Goal: Information Seeking & Learning: Compare options

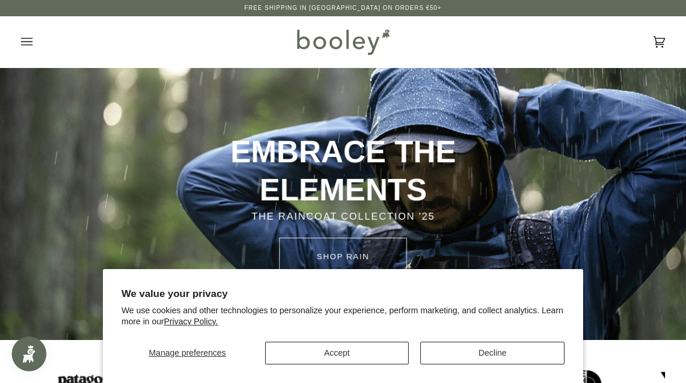
click at [378, 350] on button "Accept" at bounding box center [337, 353] width 144 height 23
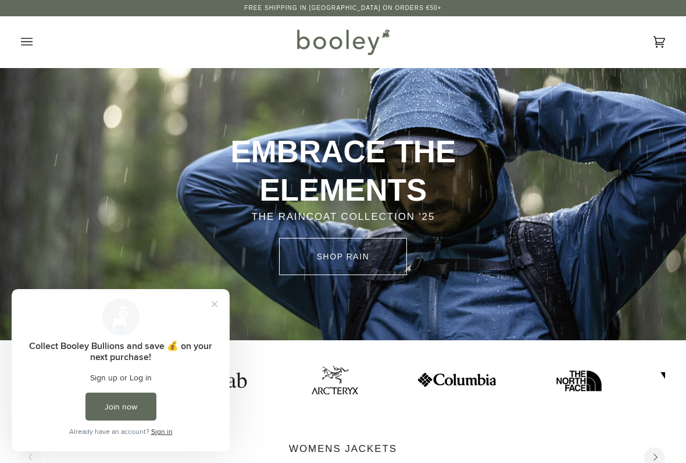
click at [347, 244] on link "SHOP rain" at bounding box center [343, 256] width 128 height 37
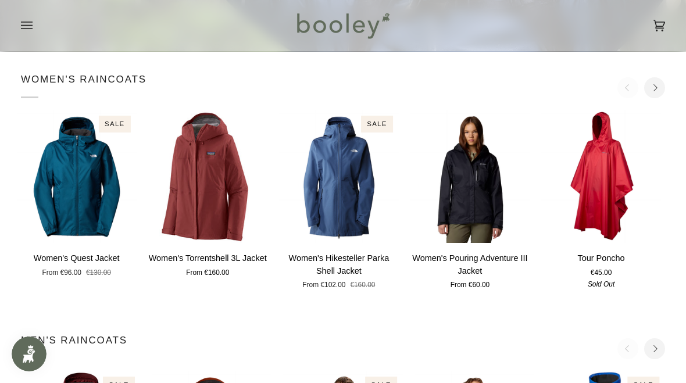
scroll to position [277, 0]
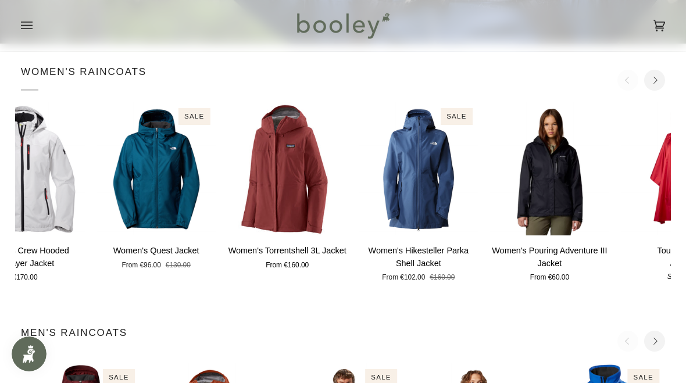
click at [301, 200] on img "Women's Torrentshell 3L Jacket" at bounding box center [287, 168] width 120 height 133
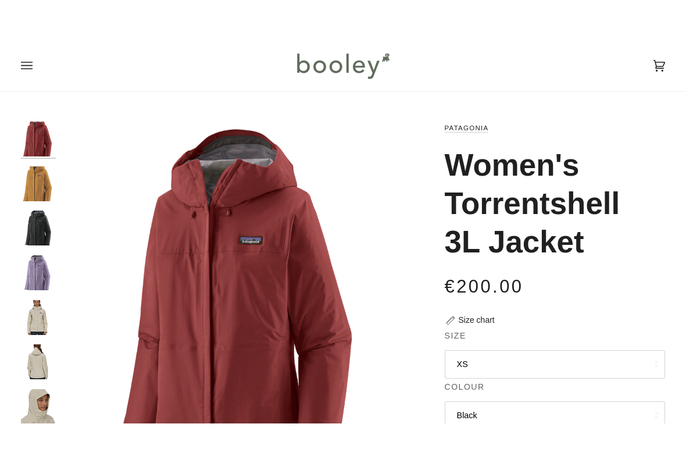
scroll to position [64, 0]
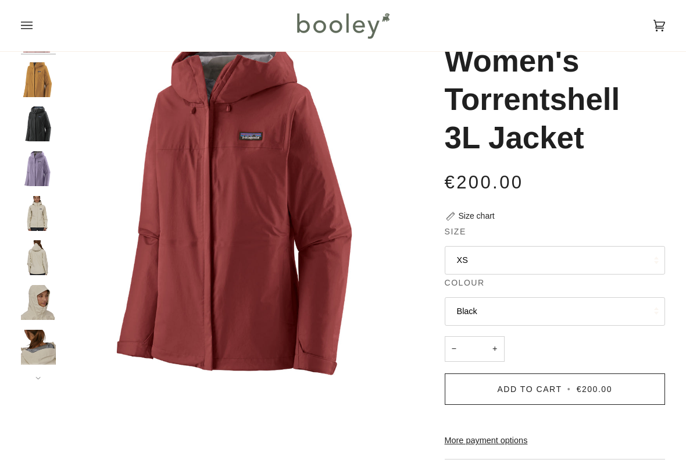
click at [642, 255] on button "XS" at bounding box center [555, 260] width 221 height 28
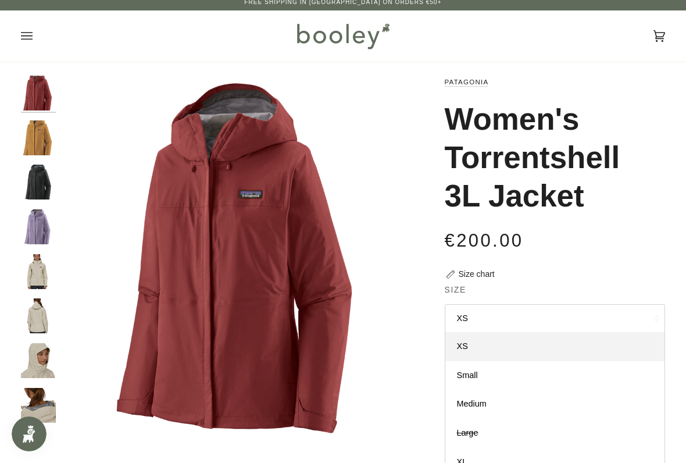
scroll to position [0, 0]
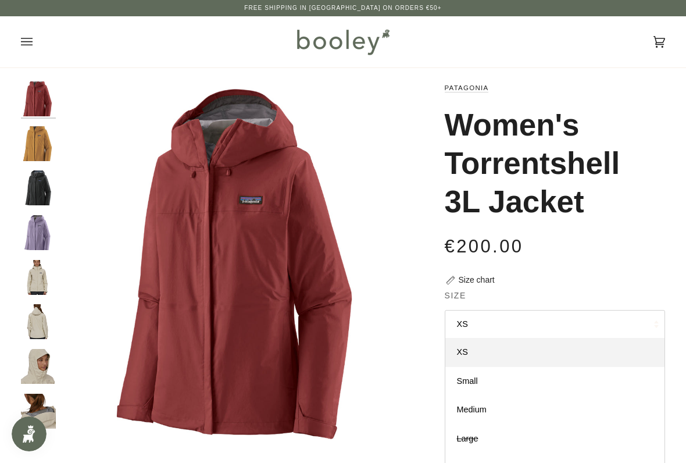
click at [47, 141] on img "Patagonia Women's Torrentshell 3L Jacket Dried Mango - Booley Galway" at bounding box center [38, 143] width 35 height 35
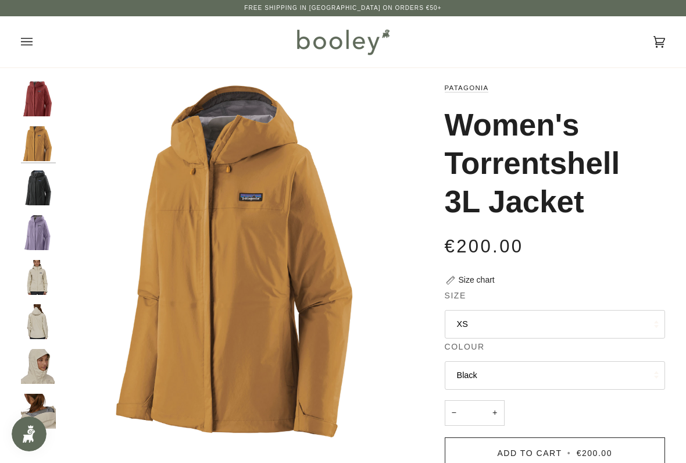
click at [43, 192] on img "Patagonia Women's Torrentshell 3L Jacket Black - Booley Galway" at bounding box center [38, 187] width 35 height 35
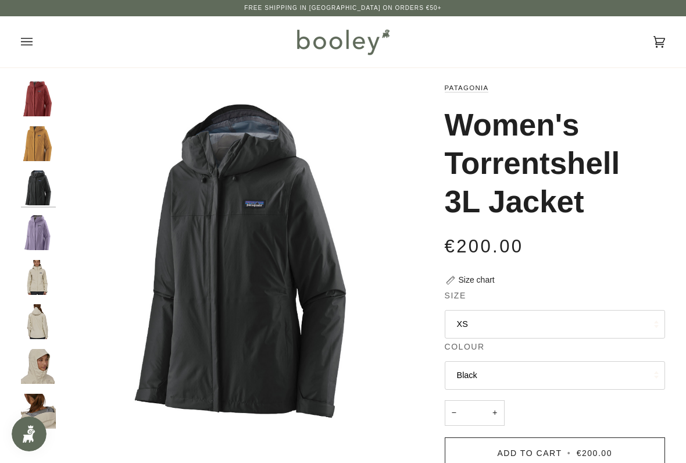
click at [41, 231] on img "Patagonia Women's Torrentshell 3L Jacket Concrete Purple - Booley Galway" at bounding box center [38, 232] width 35 height 35
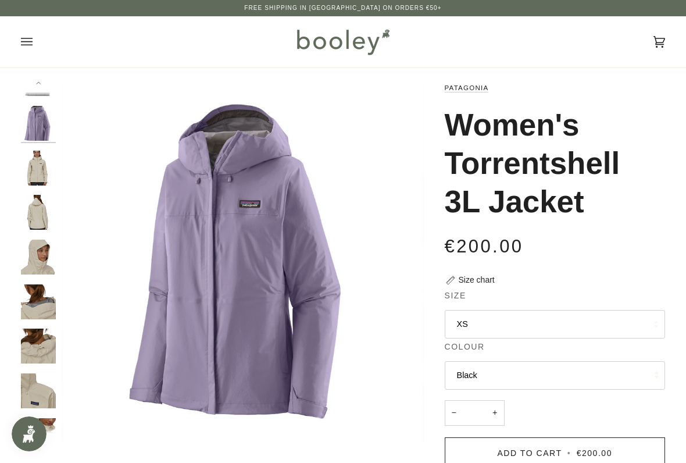
click at [32, 161] on img "Patagonia Women's Torrentshell 3L Jacket - Booley Galway" at bounding box center [38, 168] width 35 height 35
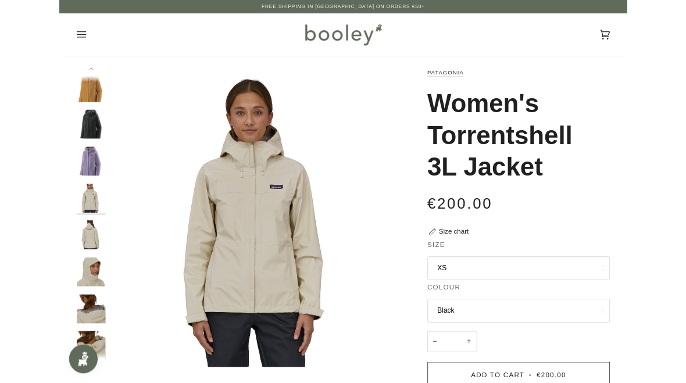
scroll to position [10, 0]
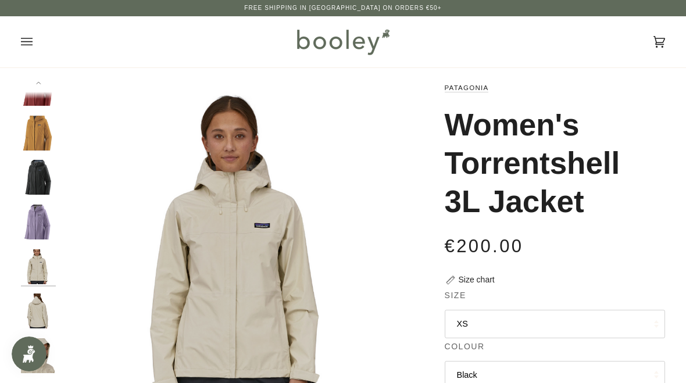
click at [37, 45] on button "Open menu" at bounding box center [38, 41] width 35 height 51
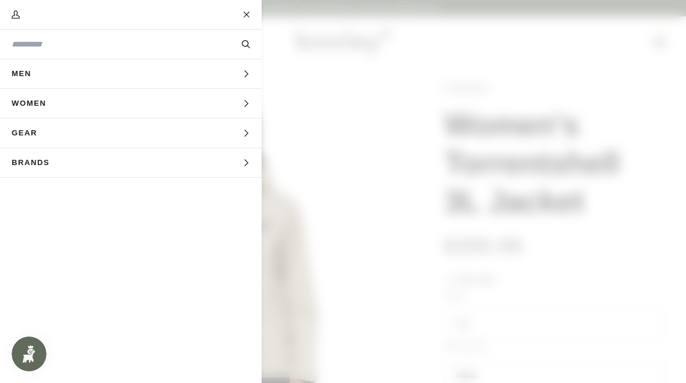
click at [153, 102] on button "Women Expand menu" at bounding box center [131, 104] width 262 height 30
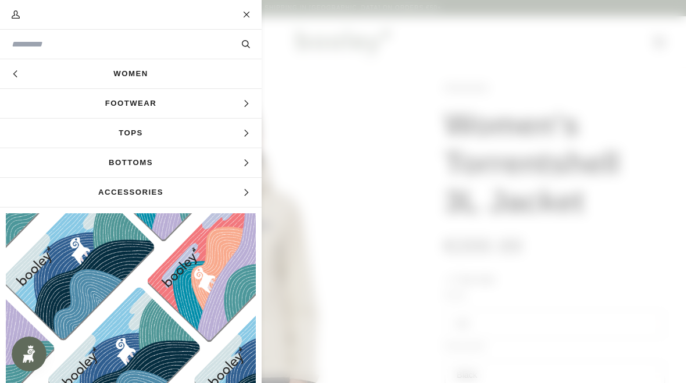
click at [22, 72] on button "Hide menu" at bounding box center [14, 73] width 29 height 29
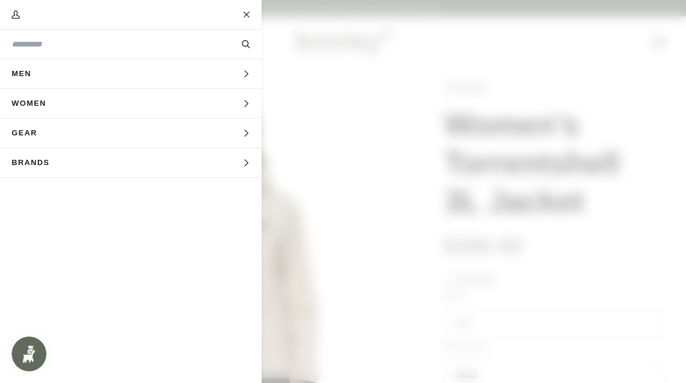
click at [52, 107] on span "Women" at bounding box center [33, 103] width 66 height 29
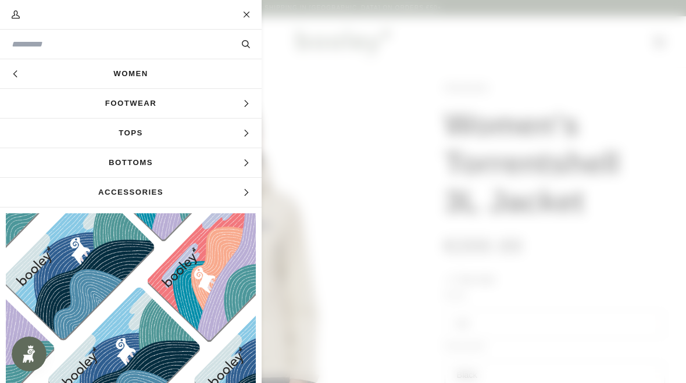
click at [198, 77] on link "Women" at bounding box center [131, 73] width 262 height 29
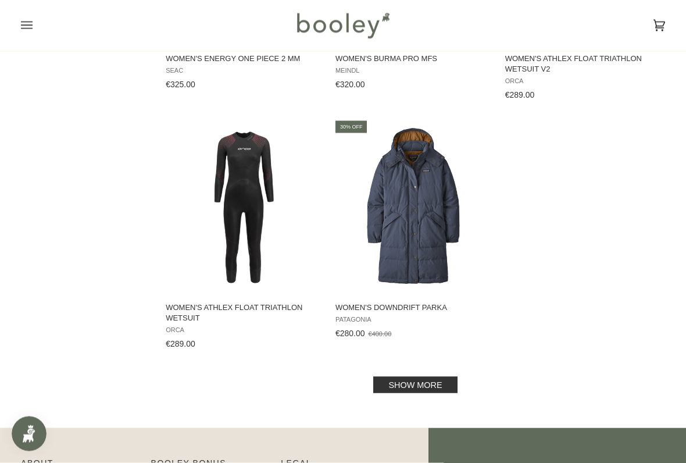
scroll to position [1562, 0]
click at [433, 383] on link "Show more" at bounding box center [415, 384] width 84 height 16
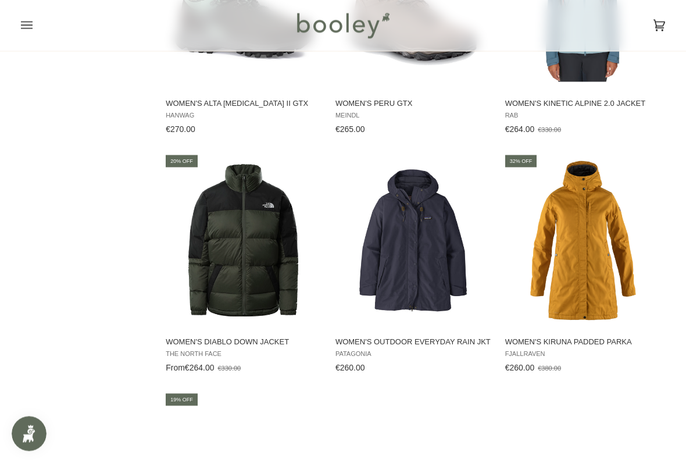
scroll to position [2017, 0]
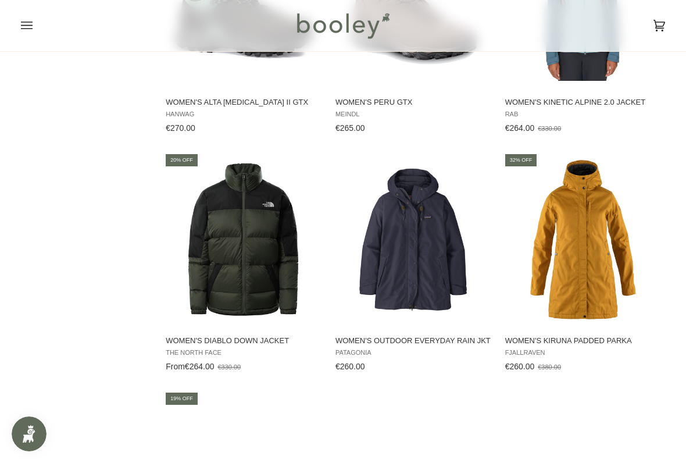
click at [452, 305] on img "Women's Outdoor Everyday Rain Jkt" at bounding box center [413, 239] width 159 height 159
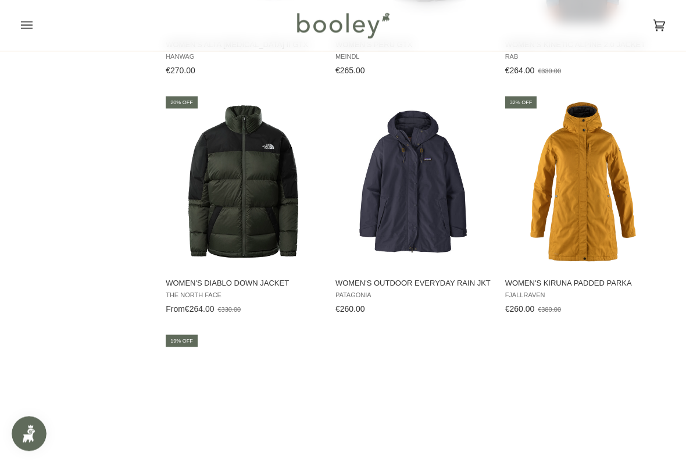
scroll to position [2075, 0]
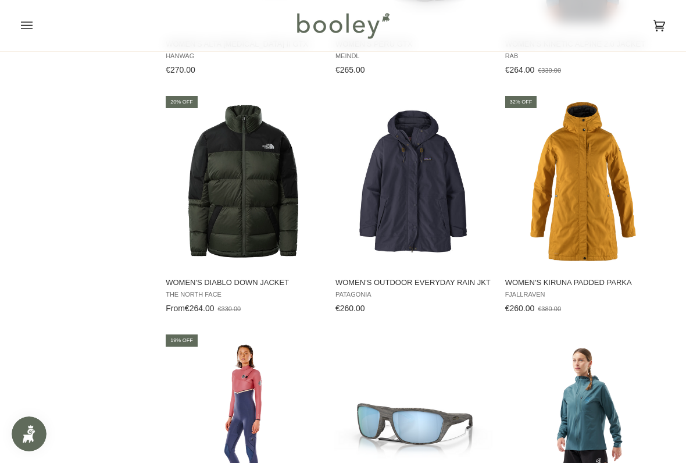
click at [605, 230] on img "Women's Kiruna Padded Parka" at bounding box center [583, 181] width 159 height 159
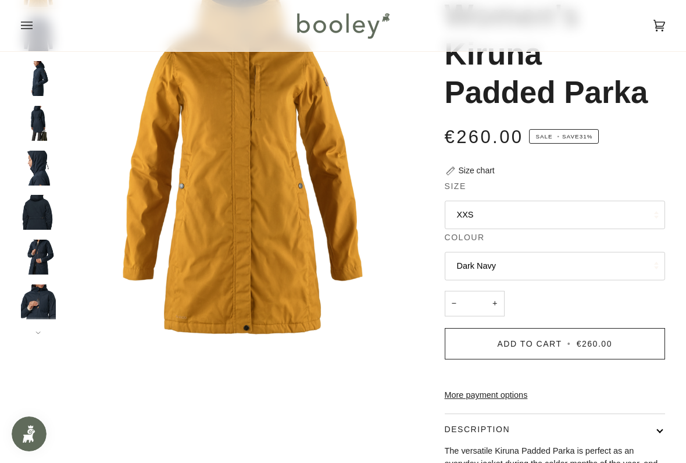
click at [50, 74] on img "Fjallraven Women's Kiruna Padded Parka - Booley Galway" at bounding box center [38, 78] width 35 height 35
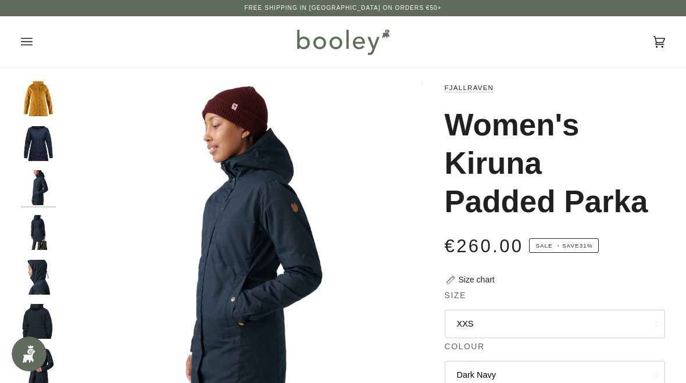
click at [36, 40] on button "Open menu" at bounding box center [38, 41] width 35 height 51
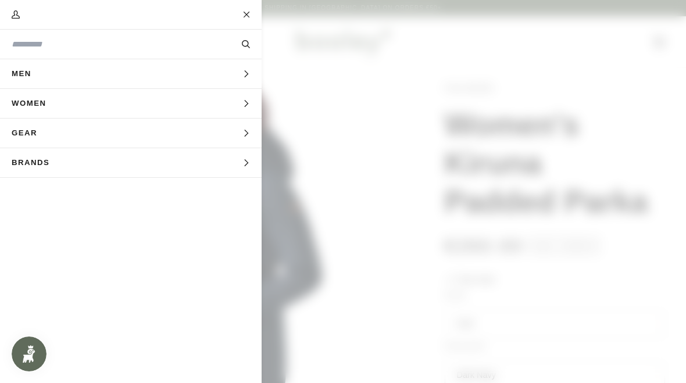
click at [115, 105] on button "Women Expand menu" at bounding box center [131, 104] width 262 height 30
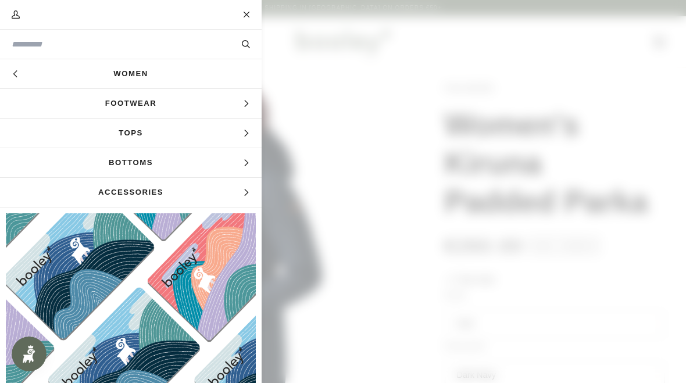
click at [174, 76] on link "Women" at bounding box center [131, 73] width 262 height 29
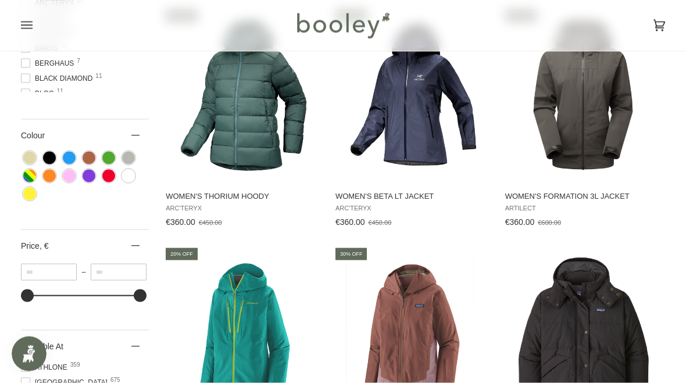
scroll to position [683, 0]
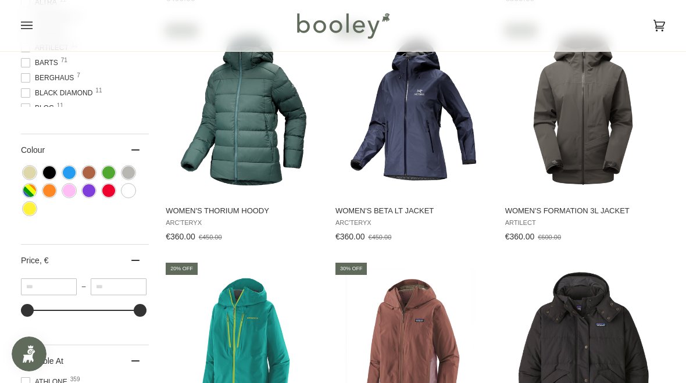
click at [365, 226] on span "Arc'teryx" at bounding box center [414, 223] width 156 height 8
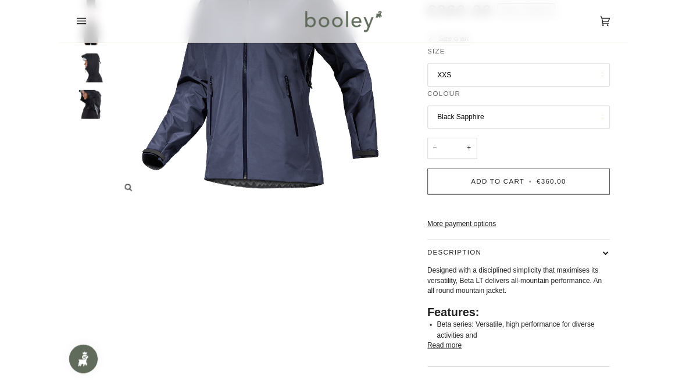
scroll to position [228, 0]
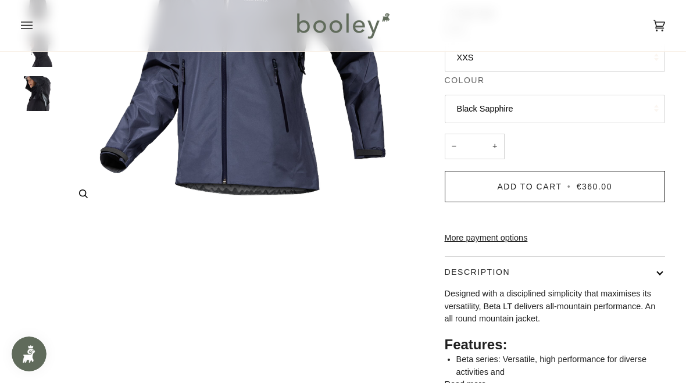
click at [233, 105] on img "Arc'Teryx Women's Beta LT Jacket Black Sapphire - Booley Galway" at bounding box center [243, 34] width 362 height 362
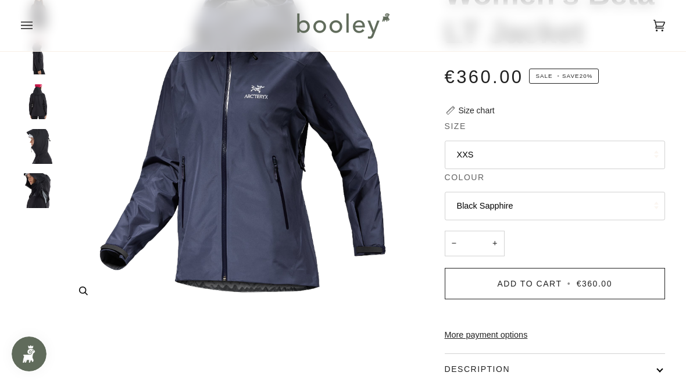
scroll to position [0, 0]
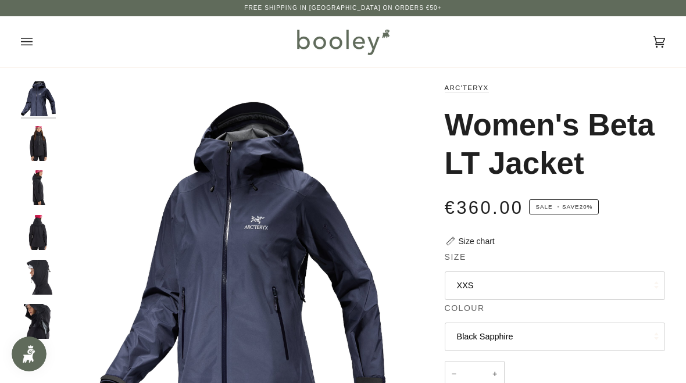
click at [37, 33] on button "Open menu" at bounding box center [38, 41] width 35 height 51
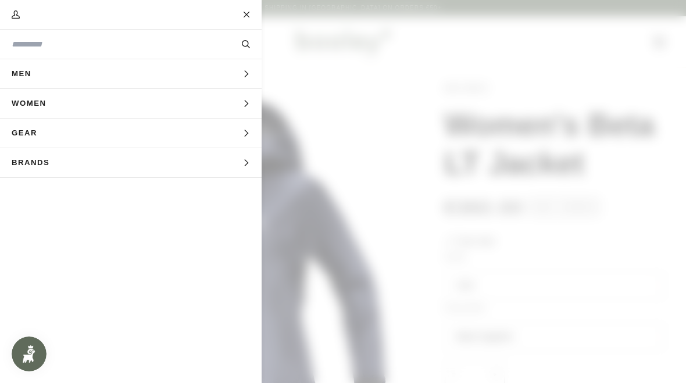
click at [68, 94] on button "Women Expand menu" at bounding box center [131, 104] width 262 height 30
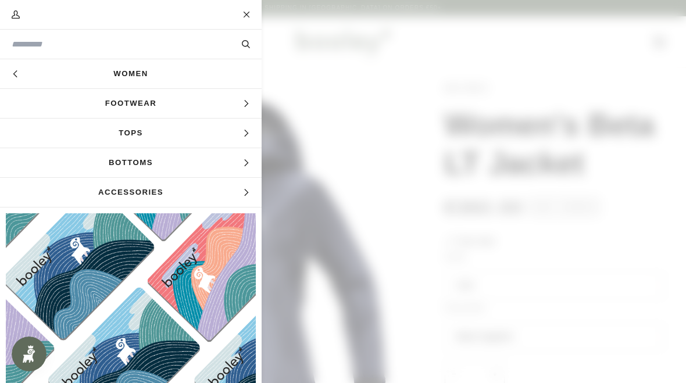
click at [134, 127] on span "Tops" at bounding box center [131, 133] width 262 height 29
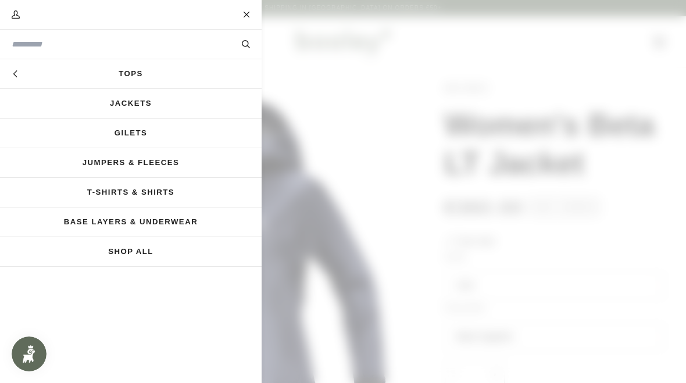
click at [130, 157] on link "Jumpers & Fleeces" at bounding box center [131, 162] width 262 height 29
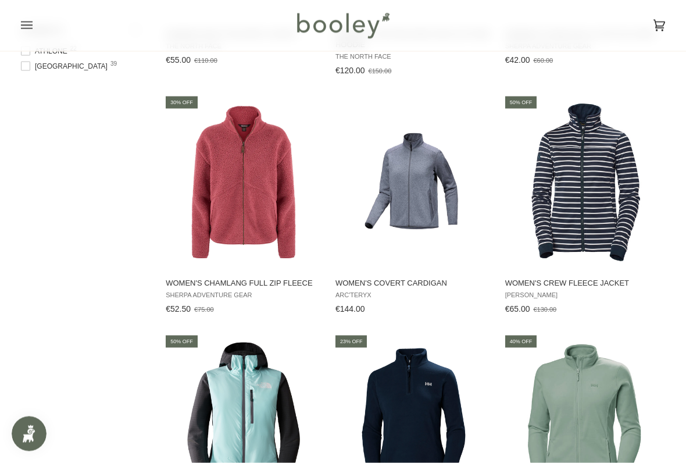
scroll to position [851, 0]
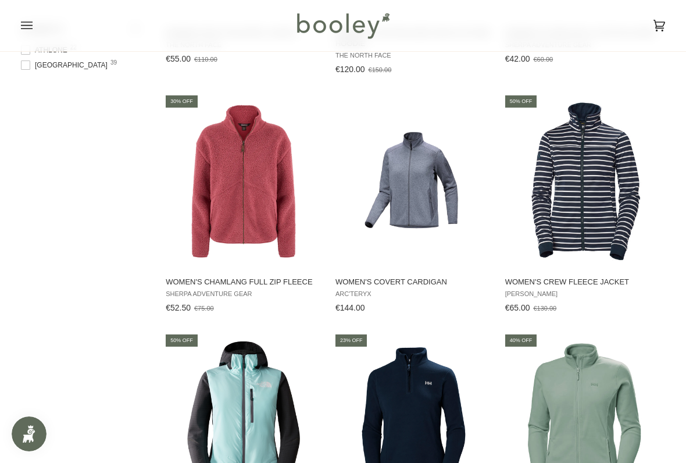
click at [260, 227] on img "Women's Chamlang Full Zip Fleece" at bounding box center [243, 180] width 159 height 159
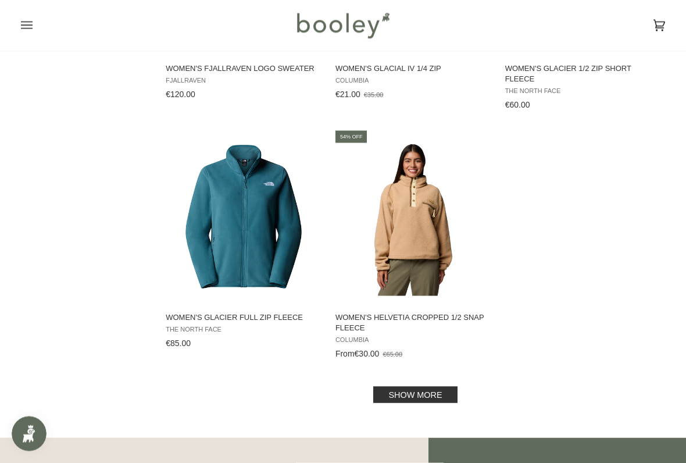
scroll to position [1553, 0]
click at [427, 383] on link "Show more" at bounding box center [415, 394] width 84 height 16
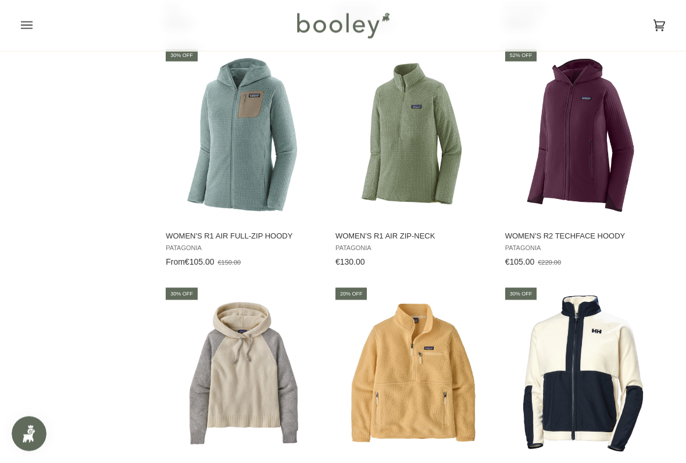
scroll to position [2371, 0]
click at [242, 230] on span "Women's R1 Air Full-Zip Hoody" at bounding box center [244, 235] width 156 height 10
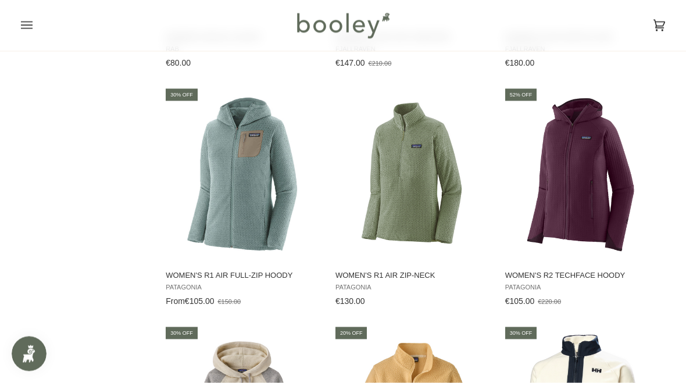
scroll to position [2331, 0]
click at [597, 204] on img "Women's R2 TechFace Hoody" at bounding box center [583, 174] width 159 height 159
click at [420, 271] on span "Women's R1 Air Zip-Neck" at bounding box center [414, 275] width 156 height 10
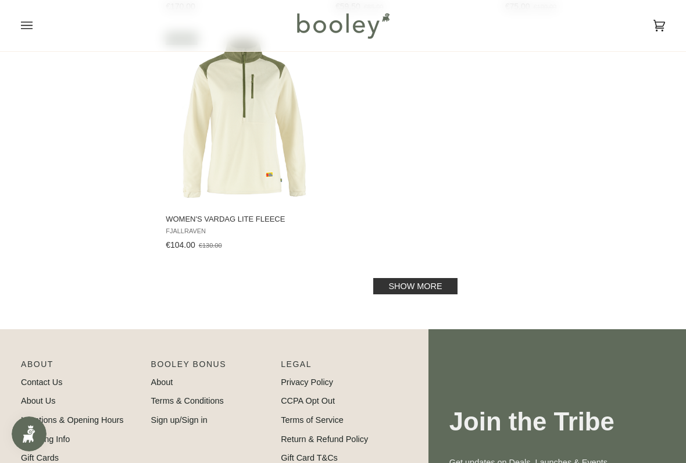
scroll to position [3366, 0]
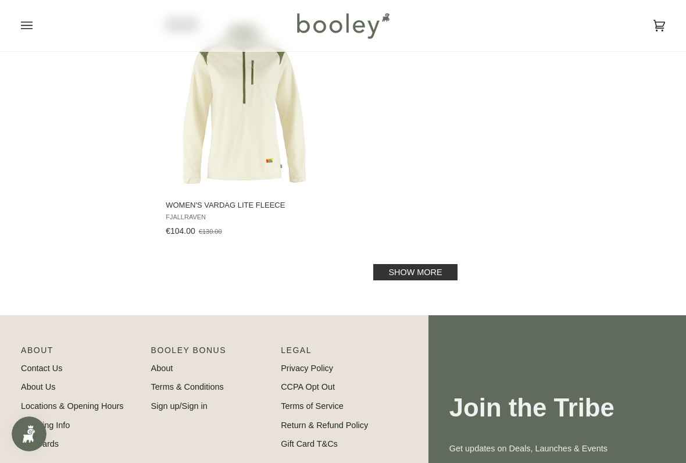
click at [417, 274] on link "Show more" at bounding box center [415, 272] width 84 height 16
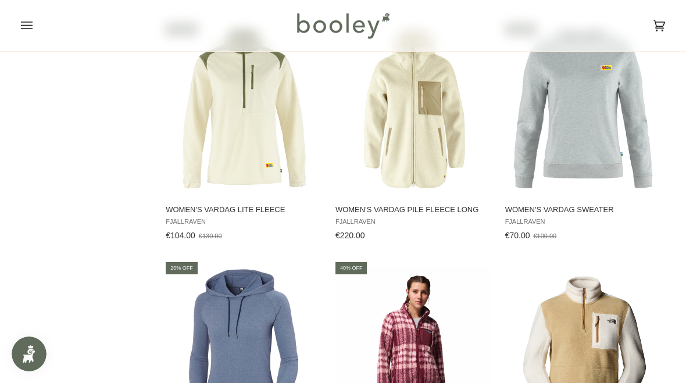
scroll to position [3355, 0]
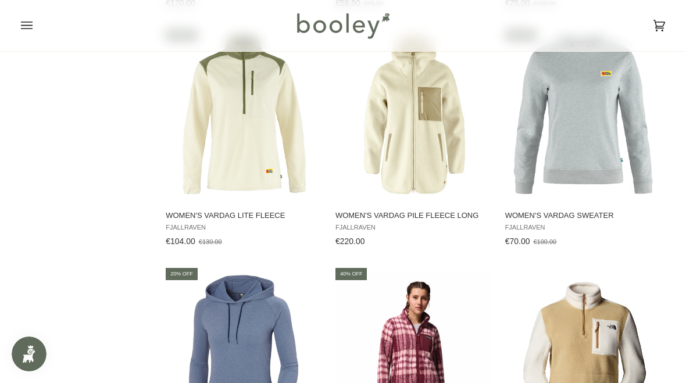
click at [32, 28] on icon "Open menu" at bounding box center [27, 25] width 12 height 17
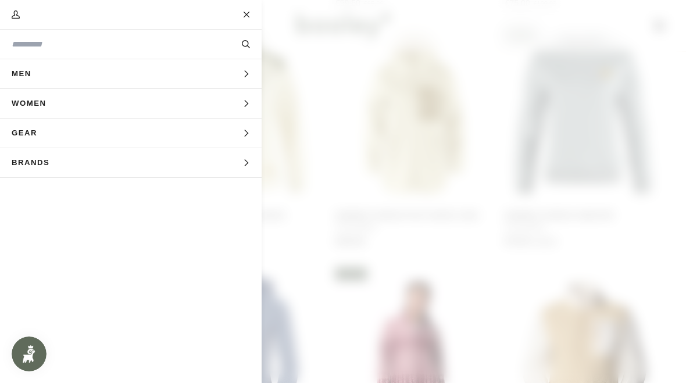
click at [50, 99] on span "Women" at bounding box center [33, 103] width 66 height 29
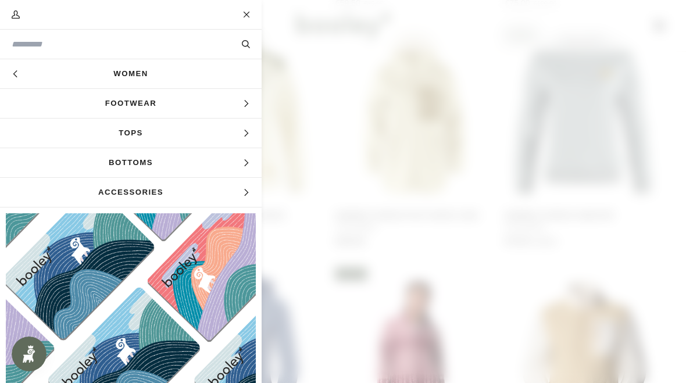
click at [104, 72] on link "Women" at bounding box center [131, 73] width 262 height 29
click at [127, 73] on link "Women" at bounding box center [131, 73] width 262 height 29
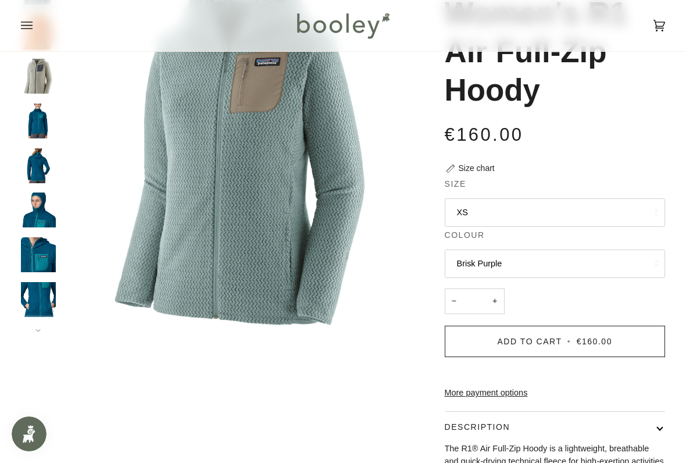
click at [624, 222] on button "XS" at bounding box center [555, 212] width 221 height 28
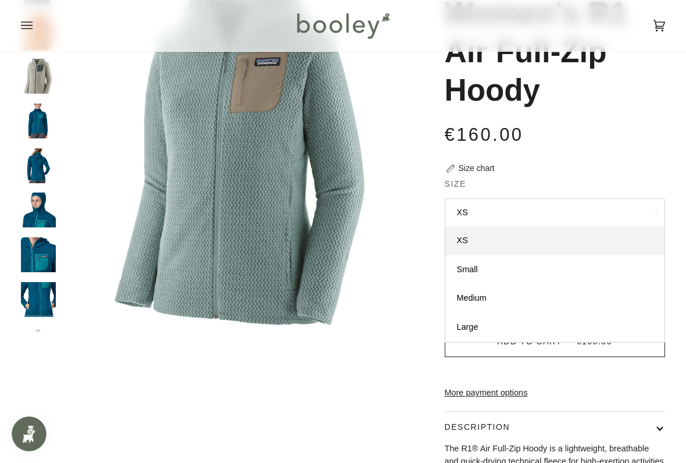
click at [509, 320] on link "Large" at bounding box center [555, 327] width 220 height 29
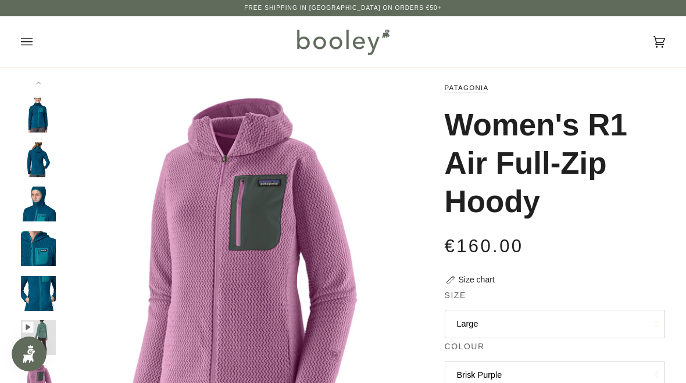
click at [46, 98] on button "Previous" at bounding box center [38, 89] width 35 height 17
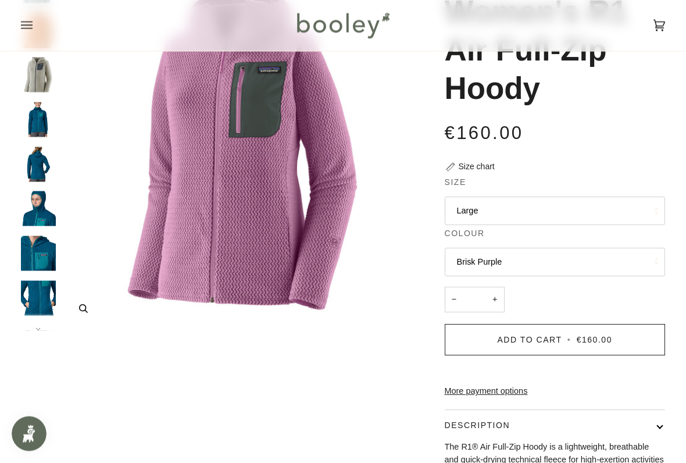
scroll to position [114, 0]
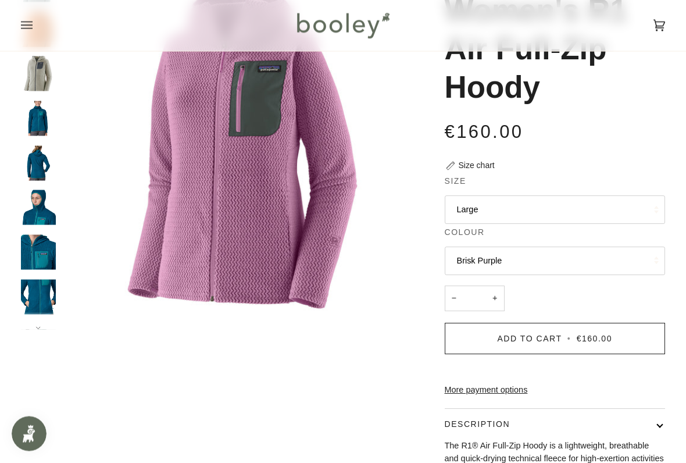
click at [606, 263] on button "Brisk Purple" at bounding box center [555, 261] width 221 height 28
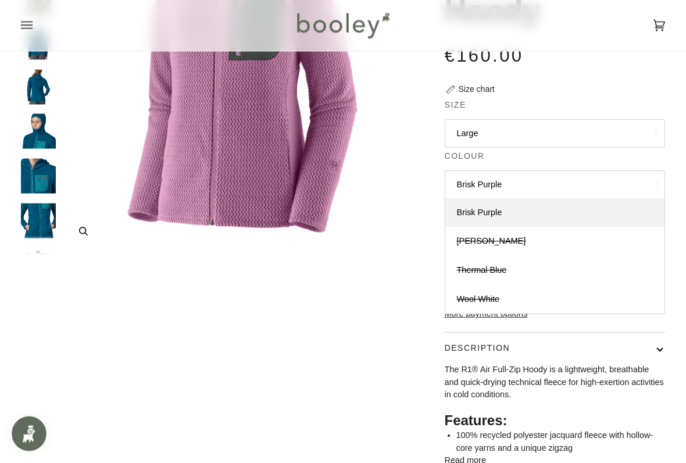
scroll to position [190, 0]
click at [512, 208] on link "Brisk Purple" at bounding box center [555, 213] width 220 height 29
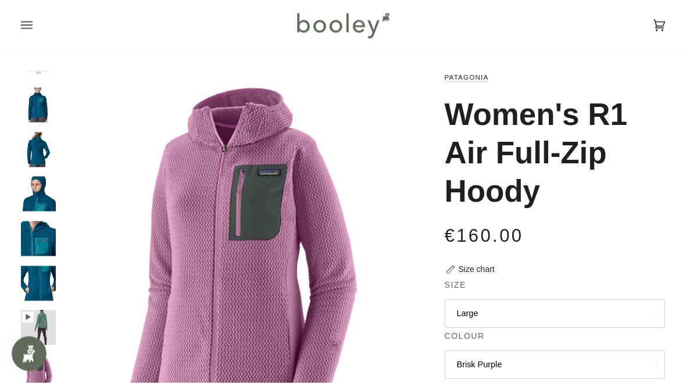
scroll to position [0, 0]
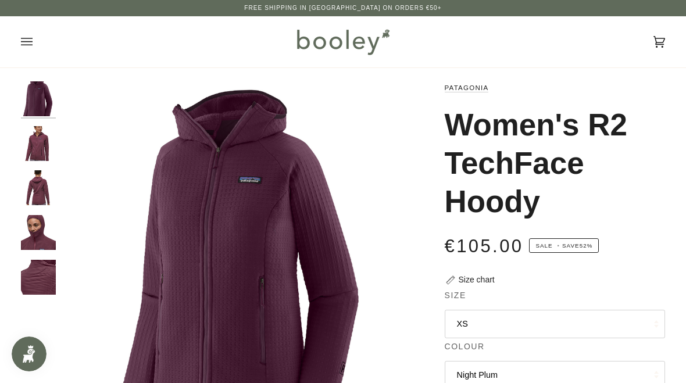
click at [604, 313] on button "XS" at bounding box center [555, 324] width 221 height 28
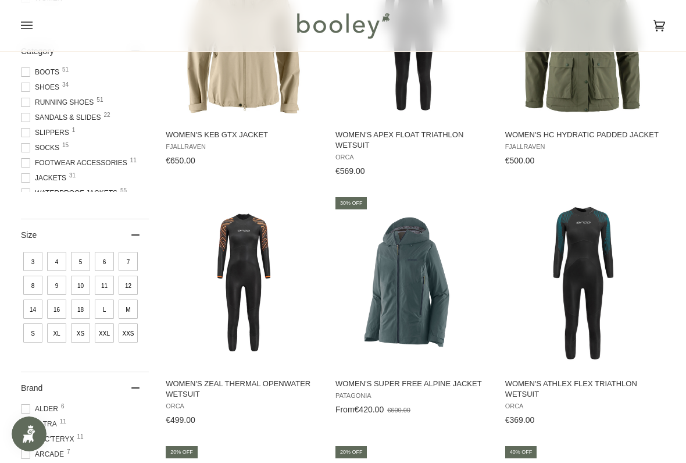
scroll to position [274, 0]
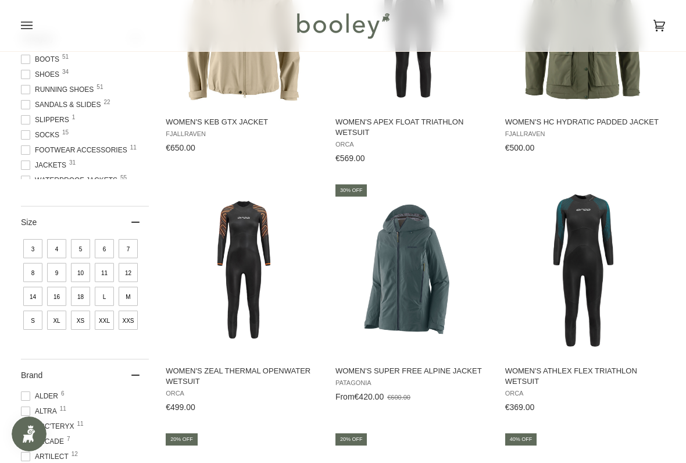
click at [529, 285] on img "Women's Athlex Flex Triathlon Wetsuit" at bounding box center [583, 269] width 159 height 159
